Goal: Transaction & Acquisition: Purchase product/service

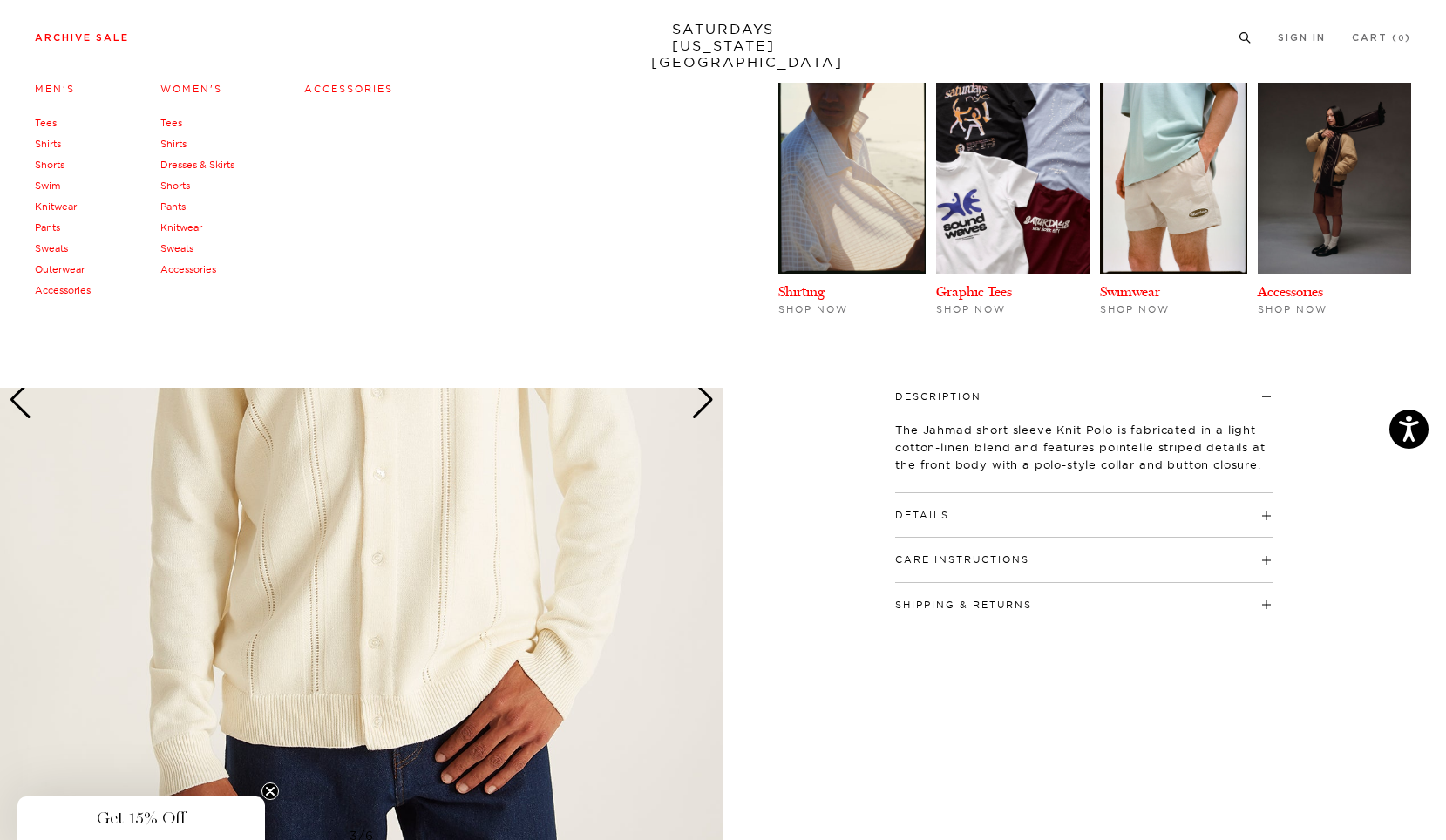
click at [90, 33] on li "Archive Sale Men's Tees Shirts Shorts Swim Knitwear Pants Sweats Outerwear" at bounding box center [82, 36] width 94 height 15
click at [51, 127] on link "Tees" at bounding box center [45, 122] width 22 height 12
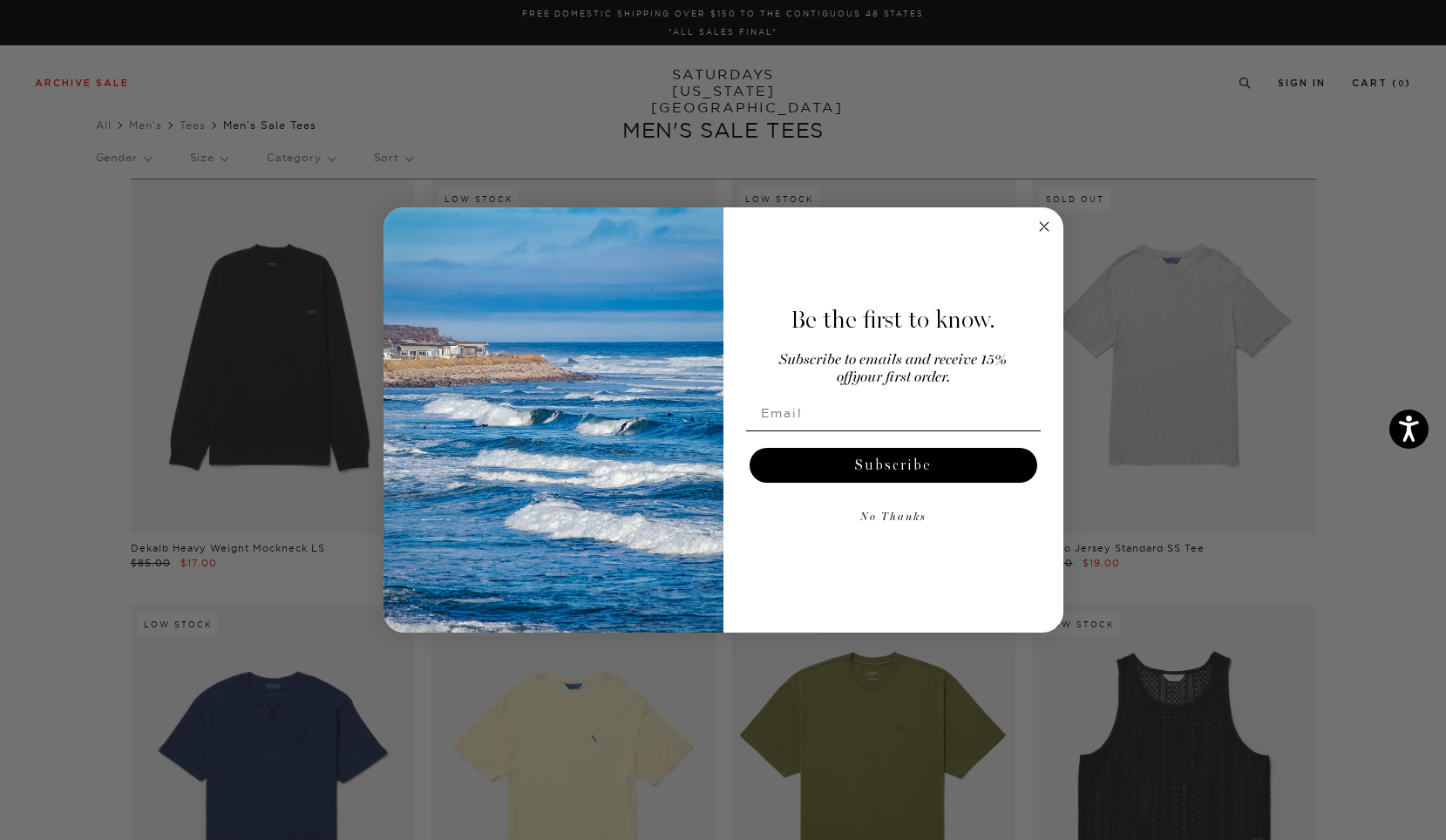
click at [1041, 221] on circle "Close dialog" at bounding box center [1043, 227] width 20 height 20
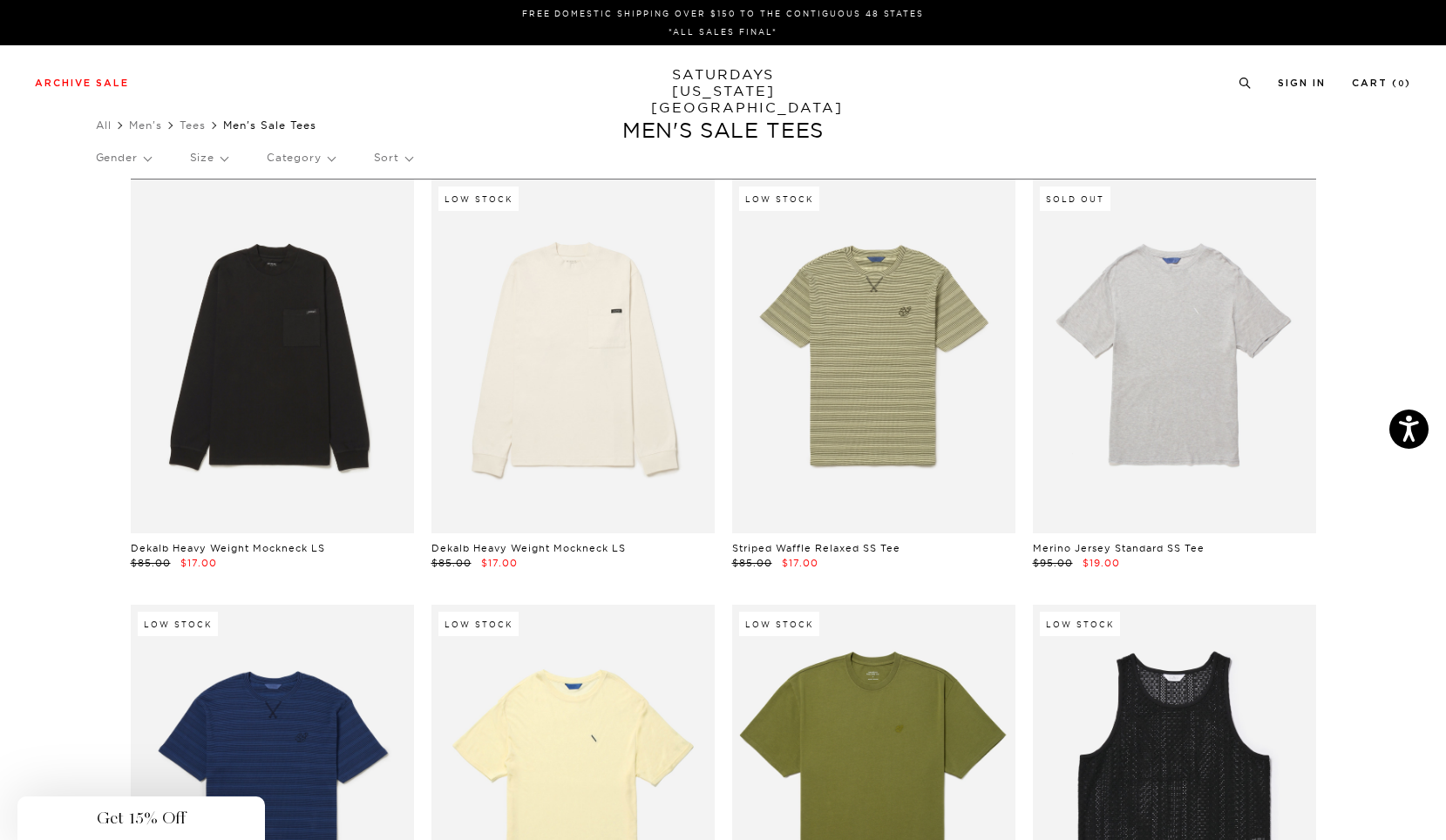
click at [1185, 405] on link at bounding box center [1174, 357] width 283 height 354
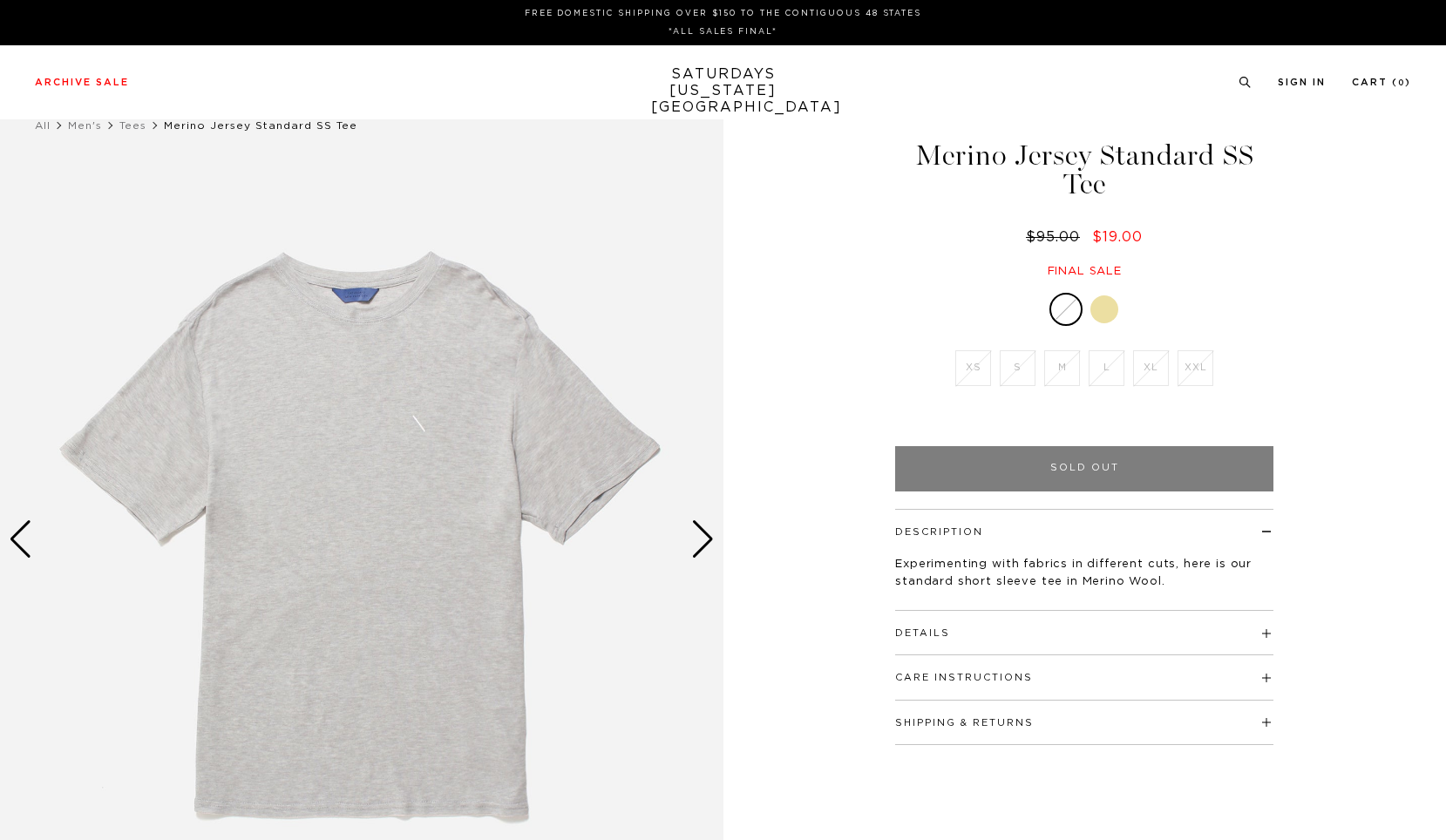
click at [1108, 309] on div at bounding box center [1104, 309] width 28 height 28
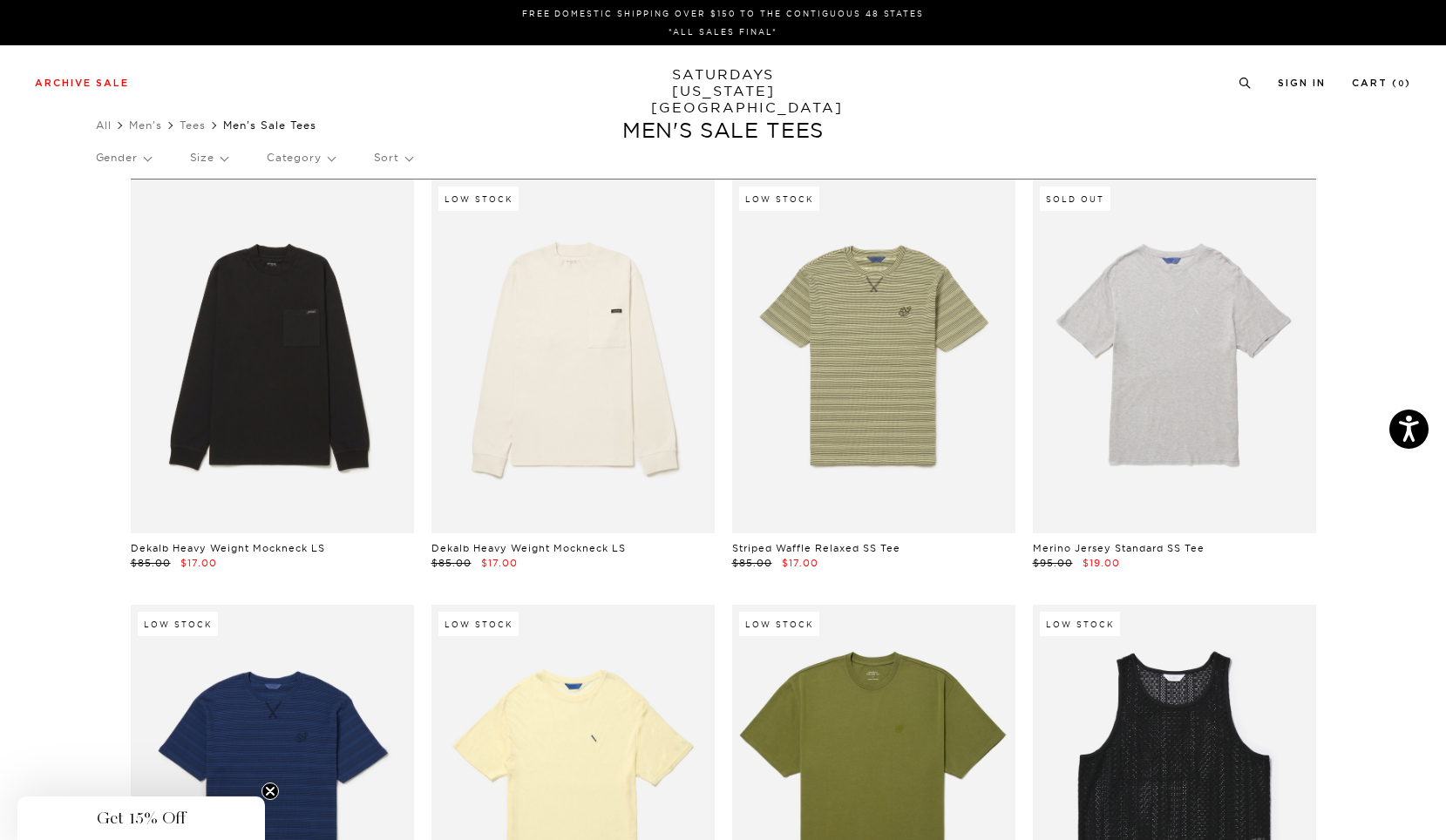
click at [151, 160] on p "Gender" at bounding box center [123, 158] width 55 height 40
click at [132, 219] on p "Mens" at bounding box center [148, 218] width 104 height 23
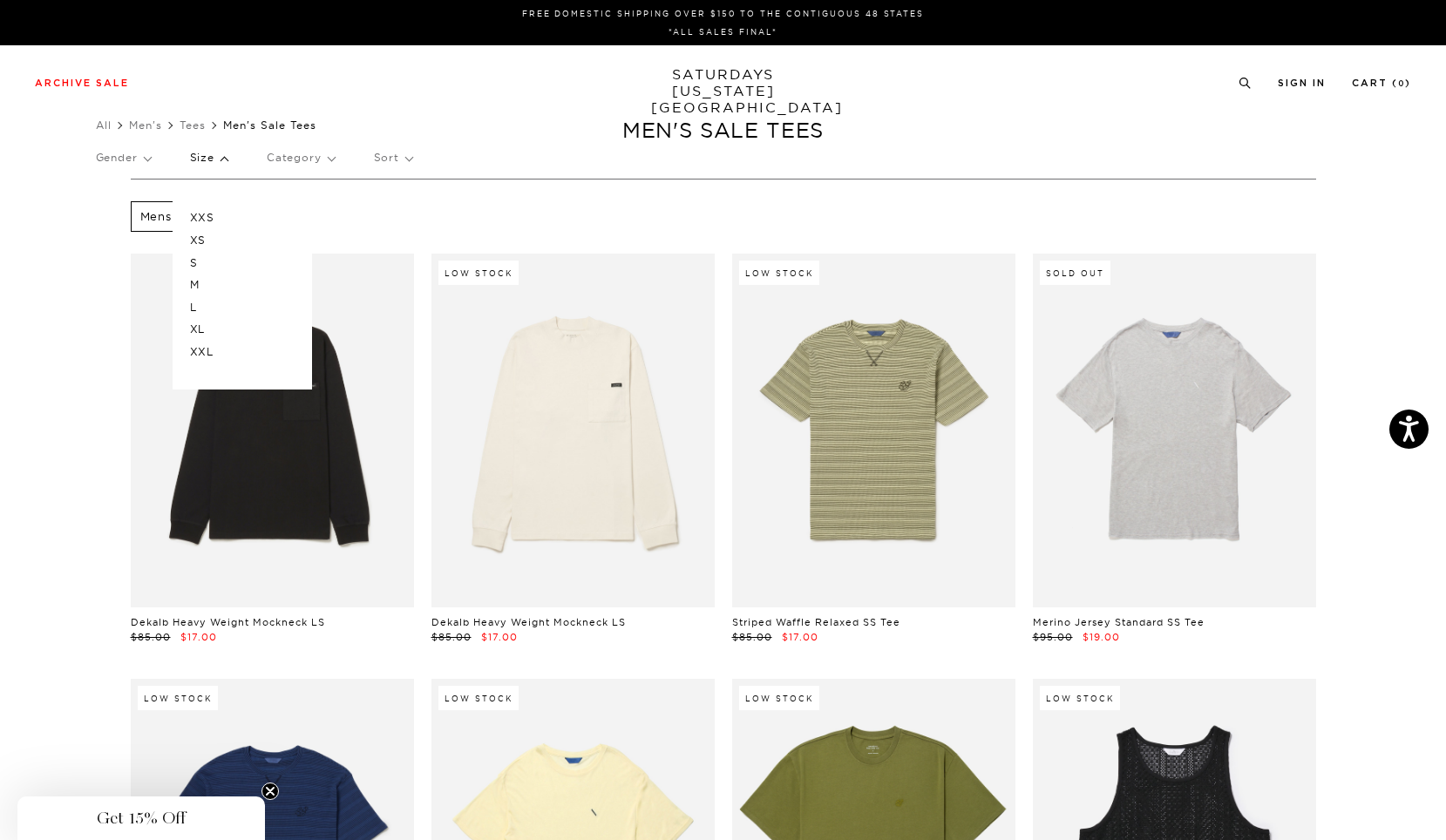
click at [201, 310] on p "L" at bounding box center [241, 308] width 104 height 23
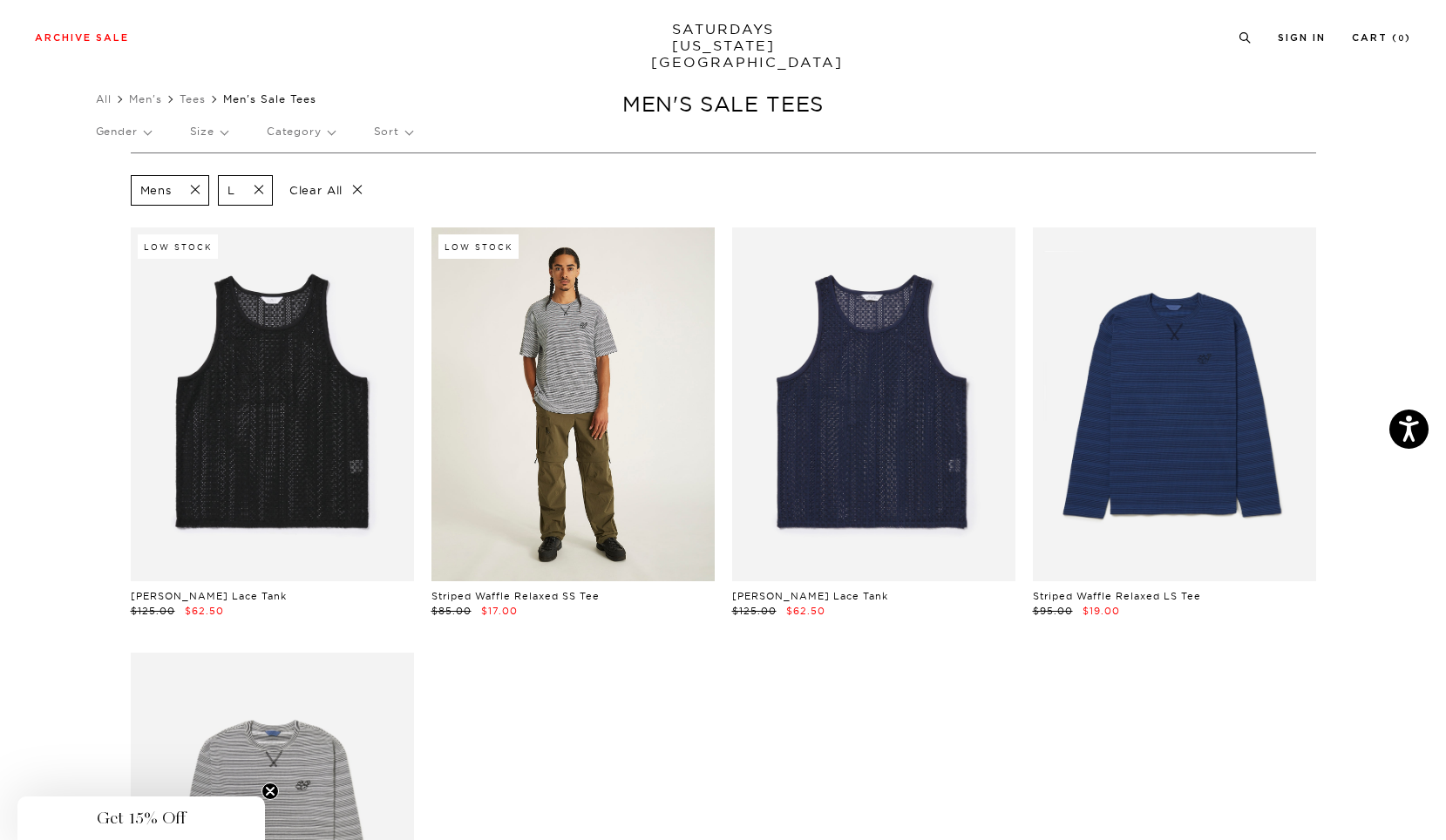
scroll to position [0, 5]
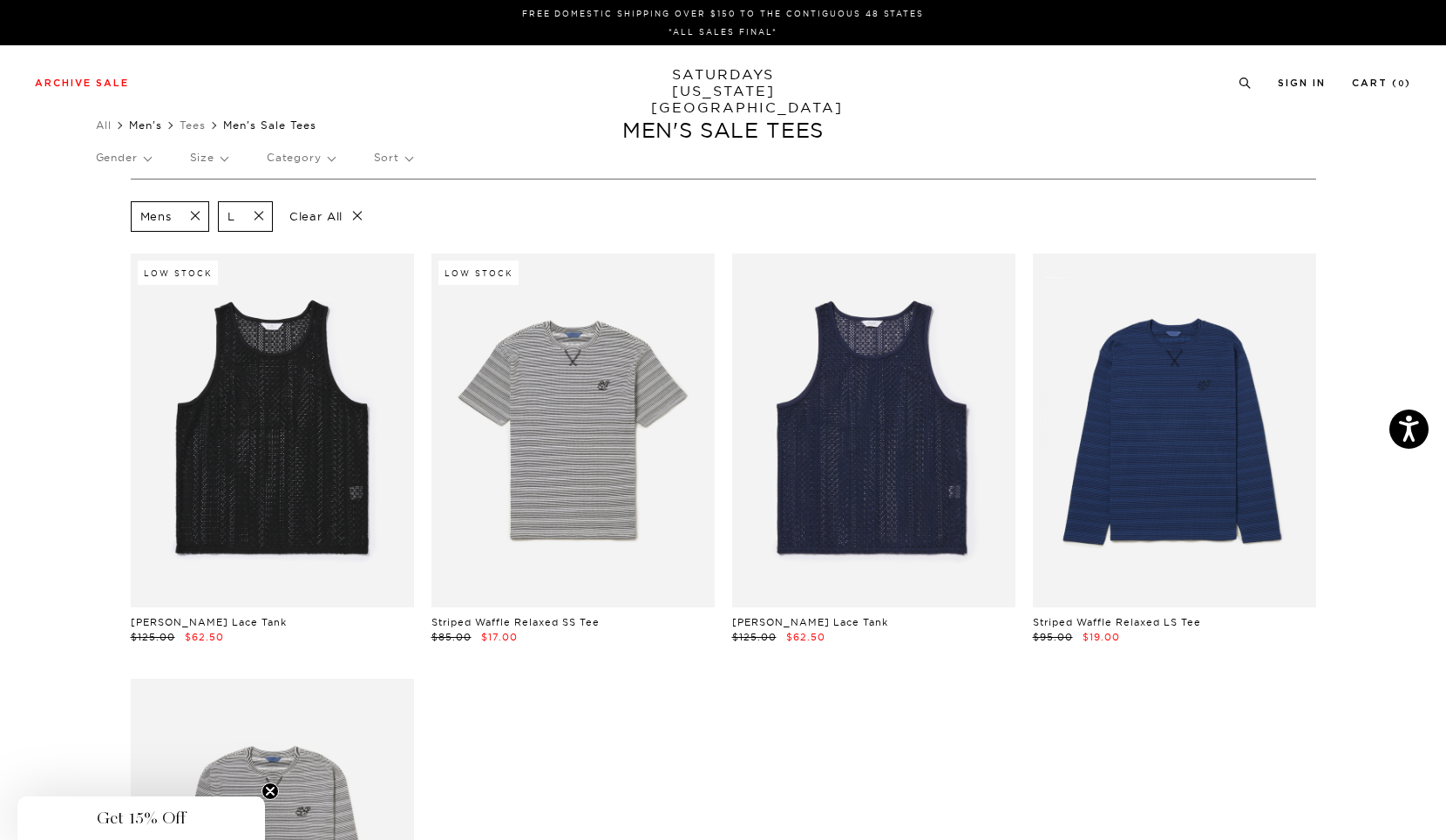
click at [151, 122] on link "Men's" at bounding box center [145, 125] width 34 height 13
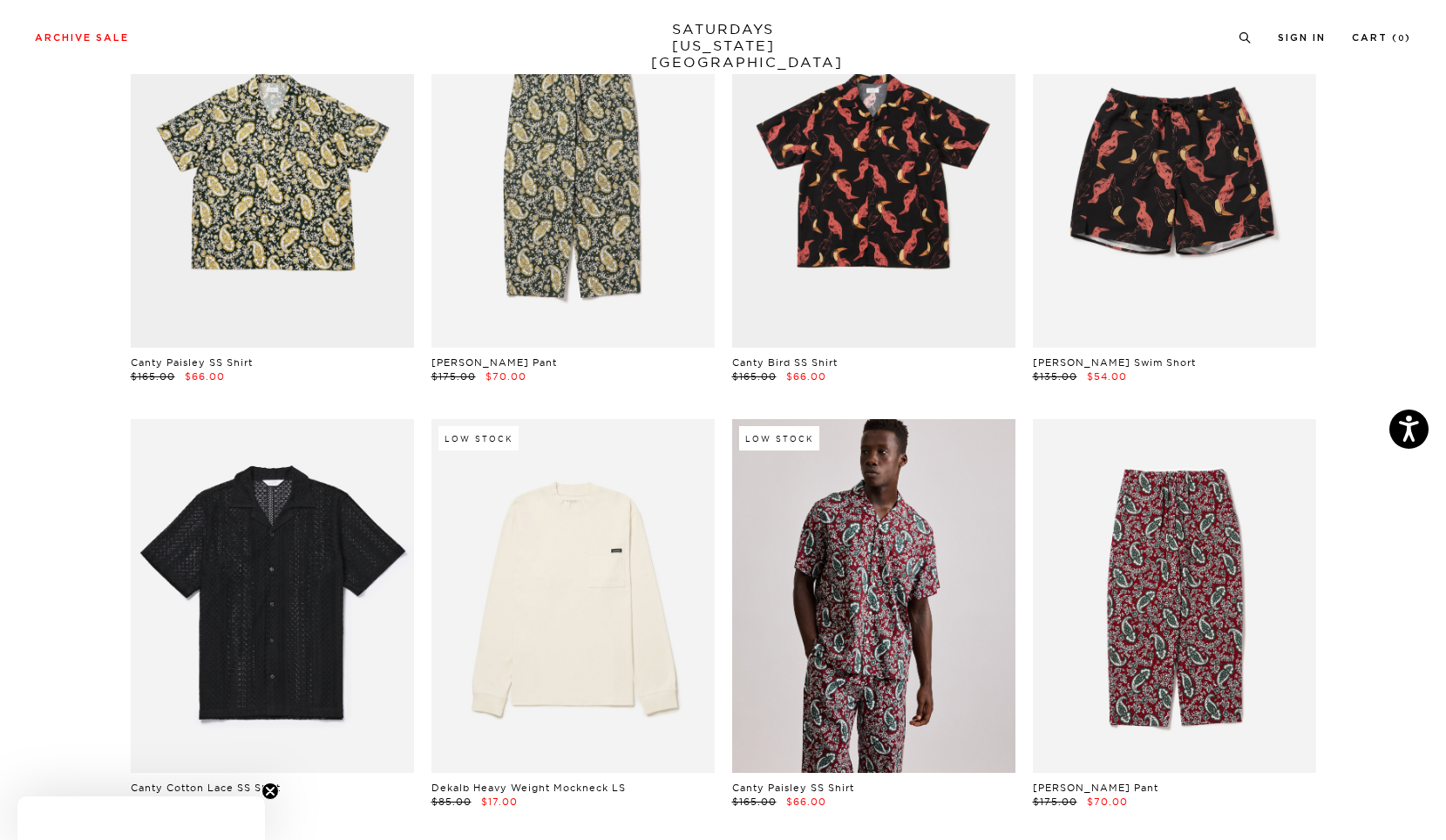
scroll to position [614, 0]
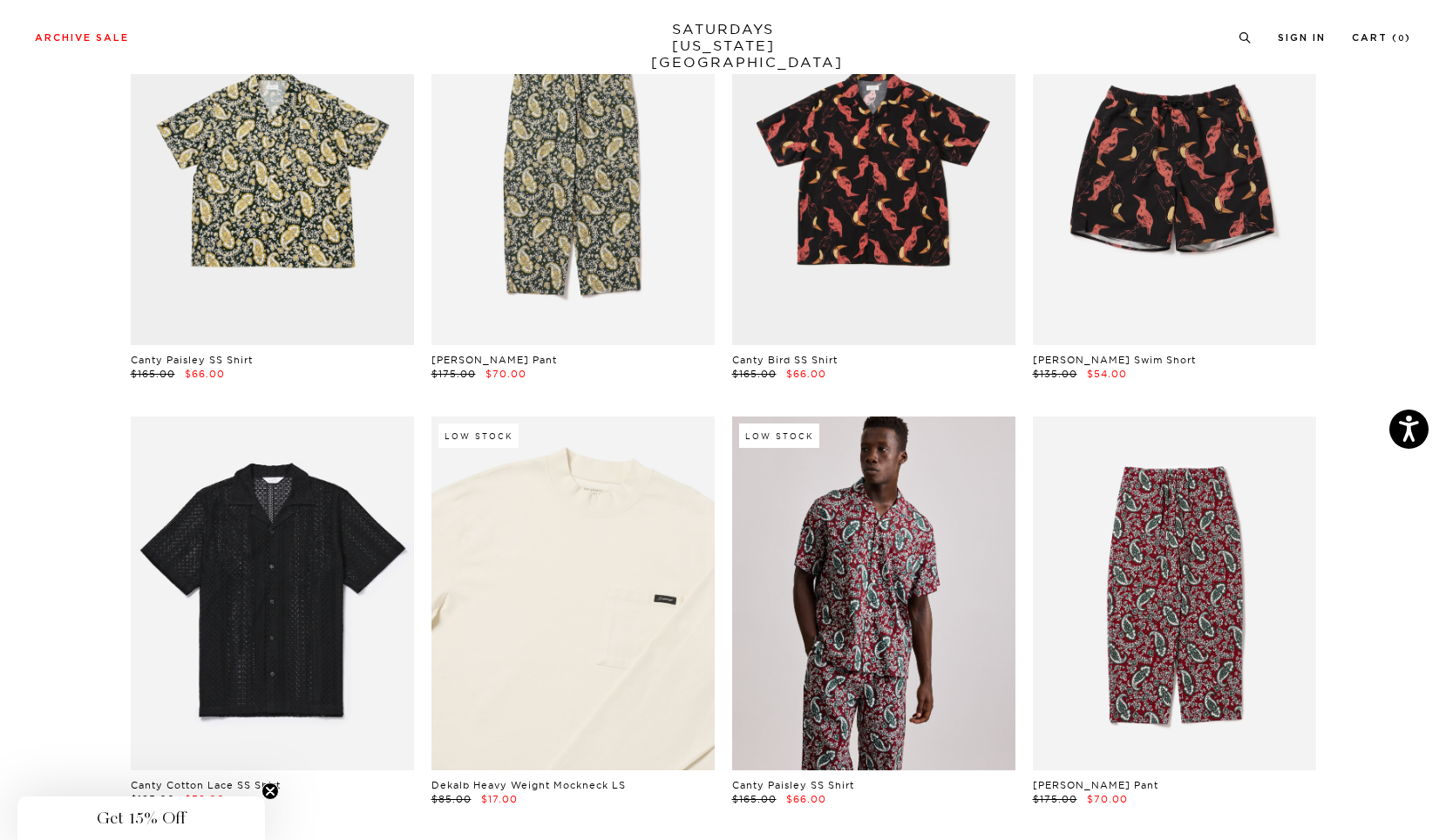
click at [527, 581] on link at bounding box center [572, 593] width 283 height 354
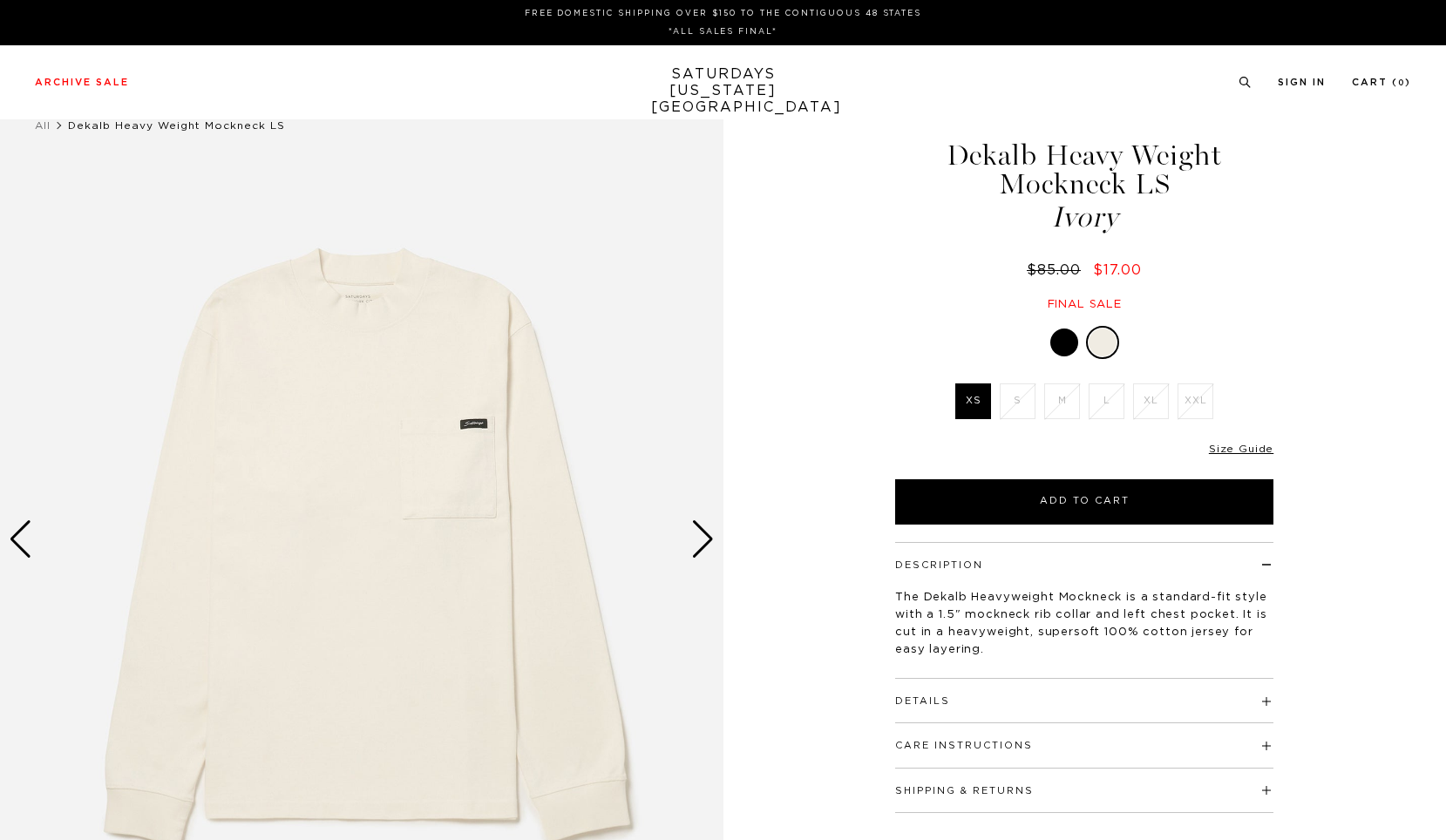
click at [1059, 342] on div at bounding box center [1063, 342] width 28 height 28
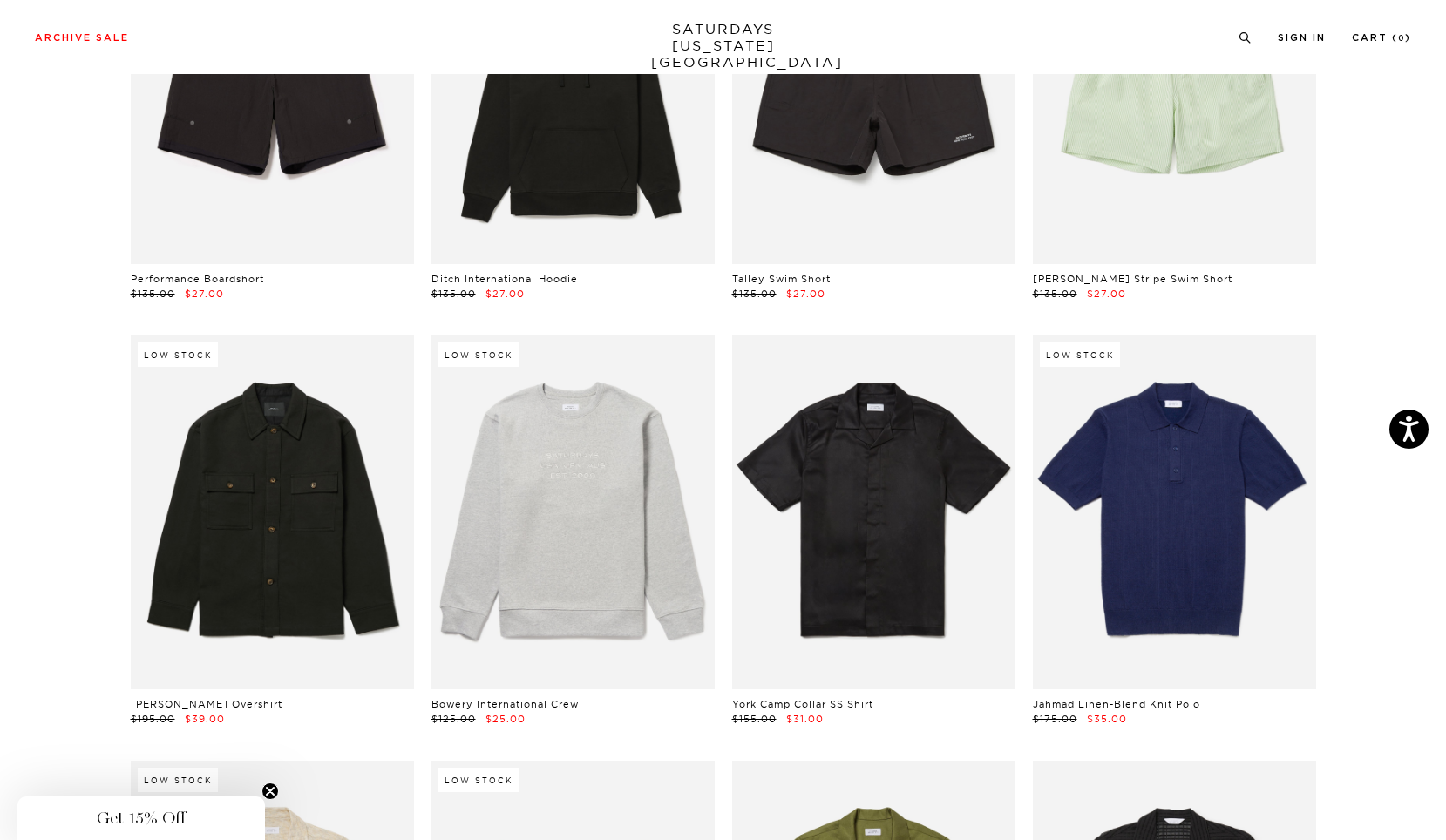
scroll to position [1690, 0]
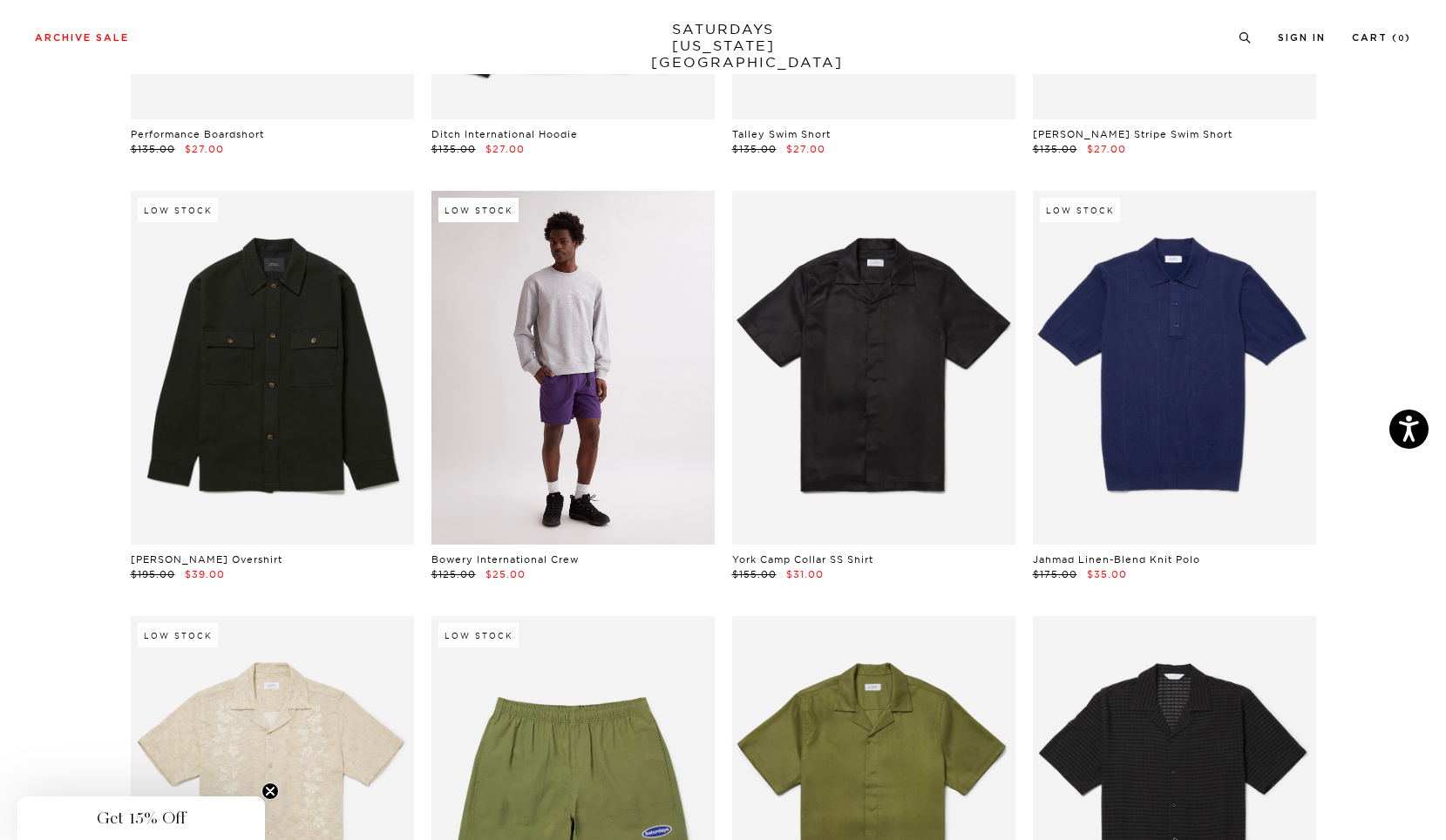
click at [617, 349] on link at bounding box center [572, 367] width 283 height 354
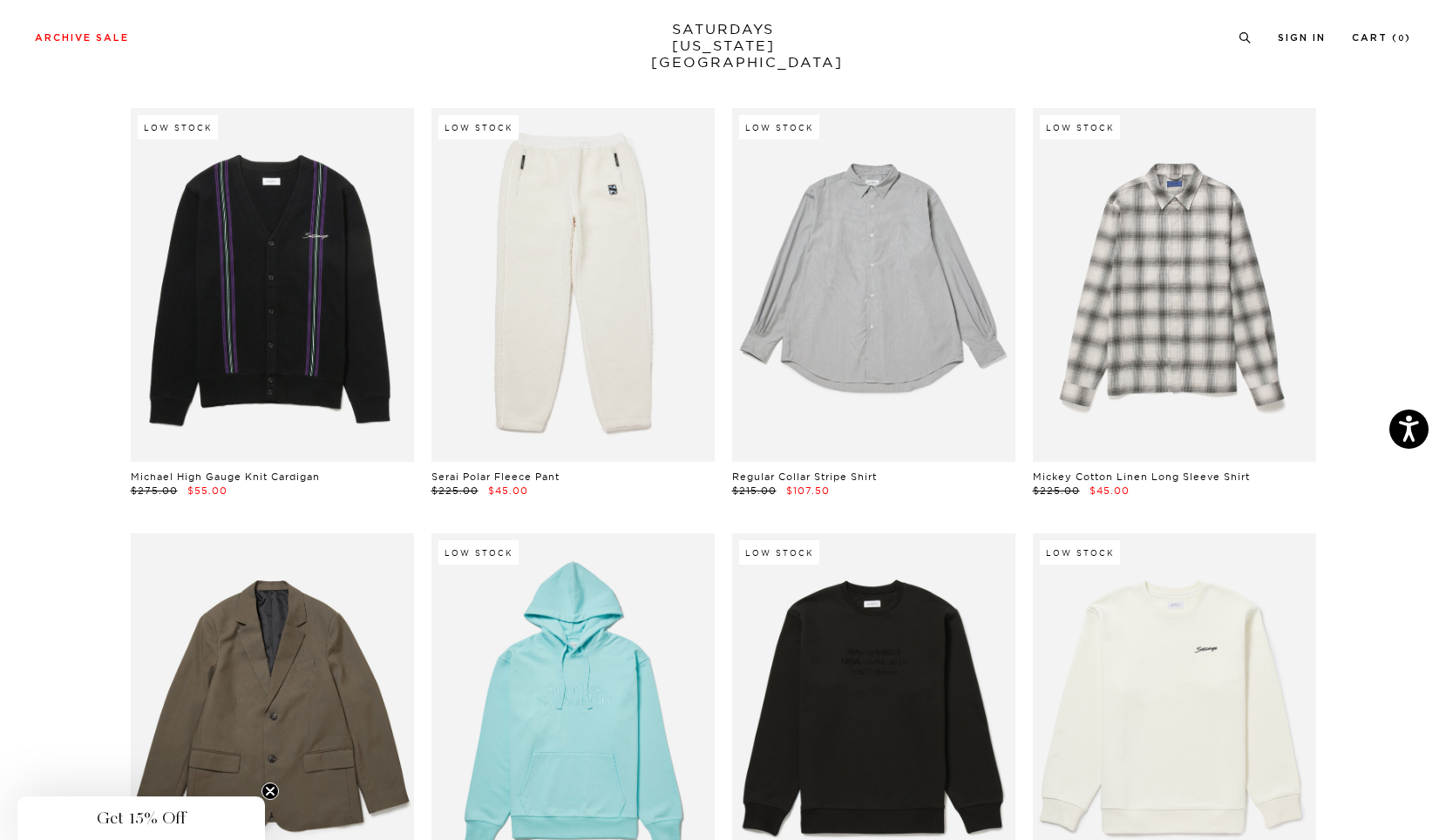
scroll to position [15828, 0]
